Goal: Task Accomplishment & Management: Manage account settings

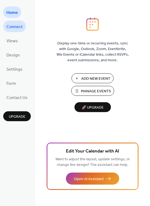
click at [18, 27] on span "Connect" at bounding box center [14, 27] width 16 height 8
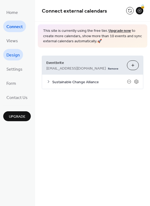
click at [14, 52] on span "Design" at bounding box center [12, 55] width 13 height 8
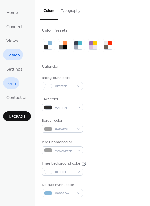
click at [10, 85] on span "Form" at bounding box center [11, 83] width 10 height 8
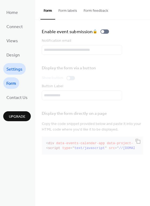
click at [14, 69] on span "Settings" at bounding box center [14, 69] width 16 height 8
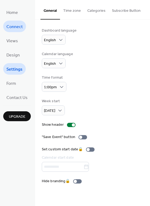
click at [14, 26] on span "Connect" at bounding box center [14, 27] width 16 height 8
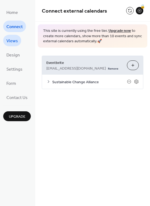
click at [9, 43] on span "Views" at bounding box center [12, 41] width 12 height 8
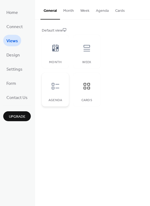
click at [53, 88] on icon at bounding box center [55, 86] width 7 height 6
click at [84, 54] on div at bounding box center [87, 48] width 16 height 16
click at [58, 50] on icon at bounding box center [55, 47] width 6 height 7
click at [54, 83] on icon at bounding box center [55, 86] width 9 height 9
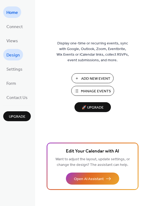
click at [8, 58] on span "Design" at bounding box center [12, 55] width 13 height 8
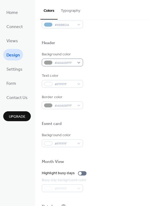
scroll to position [171, 0]
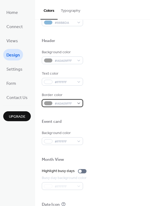
click at [65, 100] on div "#A0A09FFF" at bounding box center [62, 103] width 41 height 8
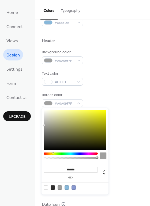
click at [65, 188] on div at bounding box center [66, 187] width 4 height 4
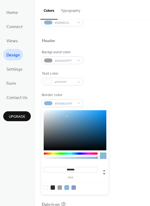
click at [59, 187] on div at bounding box center [60, 187] width 4 height 4
type input "*******"
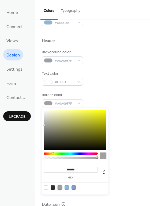
click at [127, 127] on div at bounding box center [92, 128] width 101 height 4
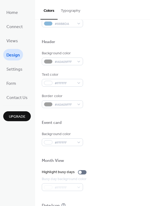
scroll to position [162, 0]
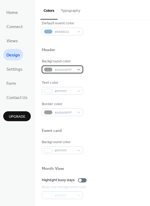
click at [76, 71] on div "#A0A09FFF" at bounding box center [62, 70] width 41 height 8
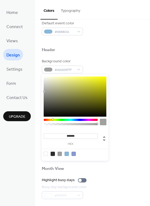
click at [53, 152] on div at bounding box center [53, 154] width 4 height 4
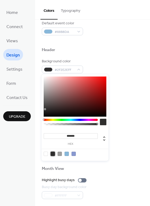
click at [59, 154] on div at bounding box center [60, 154] width 4 height 4
type input "*******"
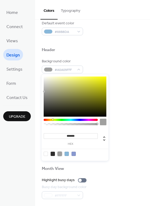
click at [123, 117] on div at bounding box center [92, 122] width 101 height 12
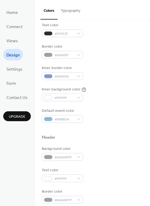
scroll to position [74, 0]
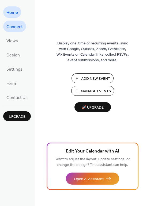
click at [14, 21] on link "Connect" at bounding box center [14, 27] width 23 height 12
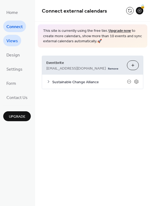
click at [13, 38] on span "Views" at bounding box center [12, 41] width 12 height 8
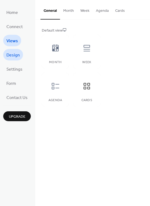
click at [11, 53] on span "Design" at bounding box center [12, 55] width 13 height 8
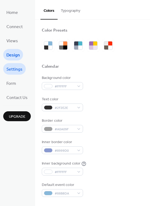
click at [12, 67] on span "Settings" at bounding box center [14, 69] width 16 height 8
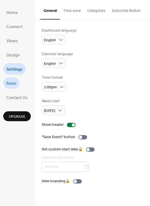
click at [17, 79] on link "Form" at bounding box center [11, 83] width 16 height 12
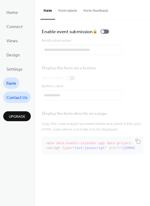
click at [16, 97] on span "Contact Us" at bounding box center [16, 98] width 21 height 8
